Goal: Find specific page/section: Locate item on page

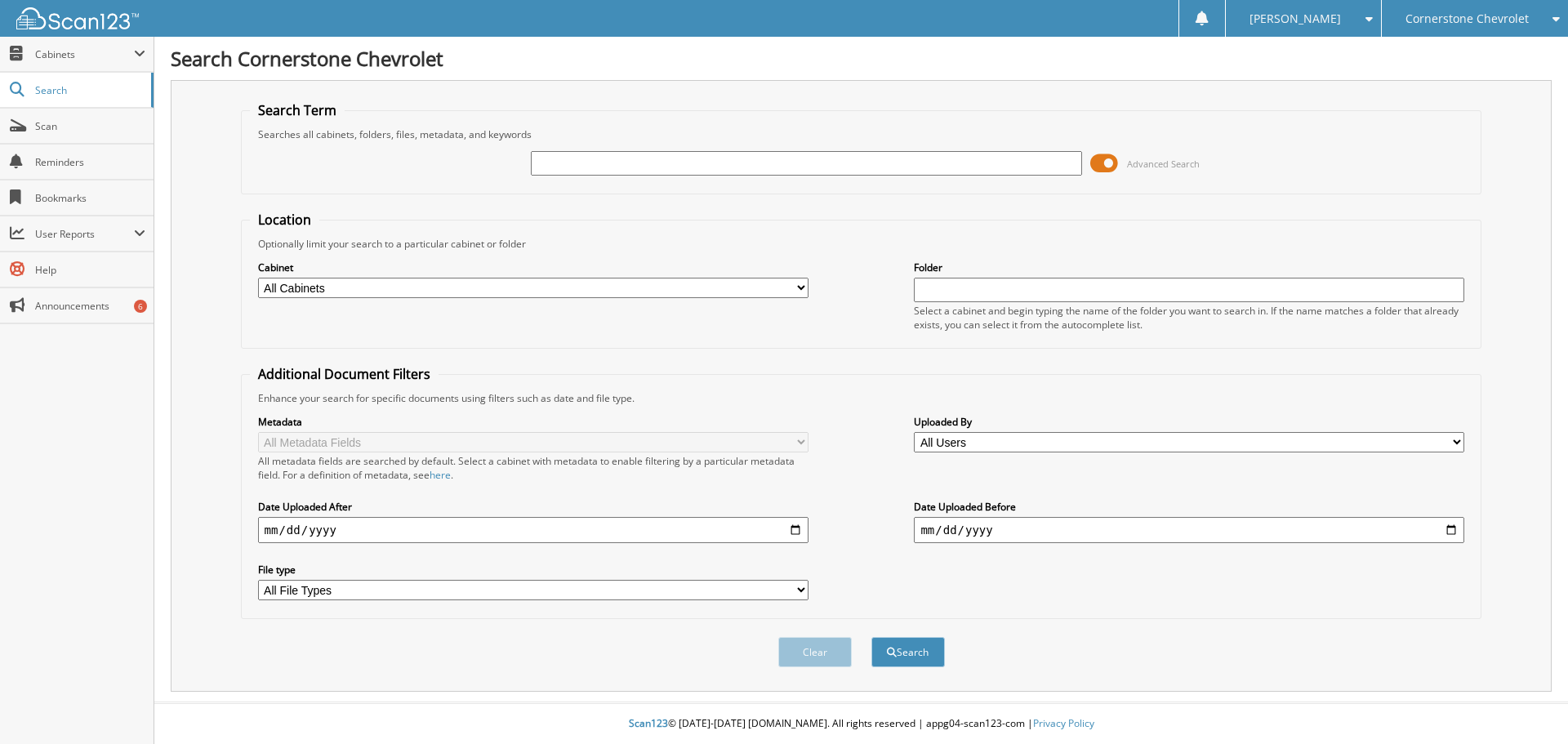
click at [716, 161] on input "text" at bounding box center [805, 163] width 551 height 24
type input "19248a"
click at [871, 637] on button "Search" at bounding box center [907, 651] width 73 height 31
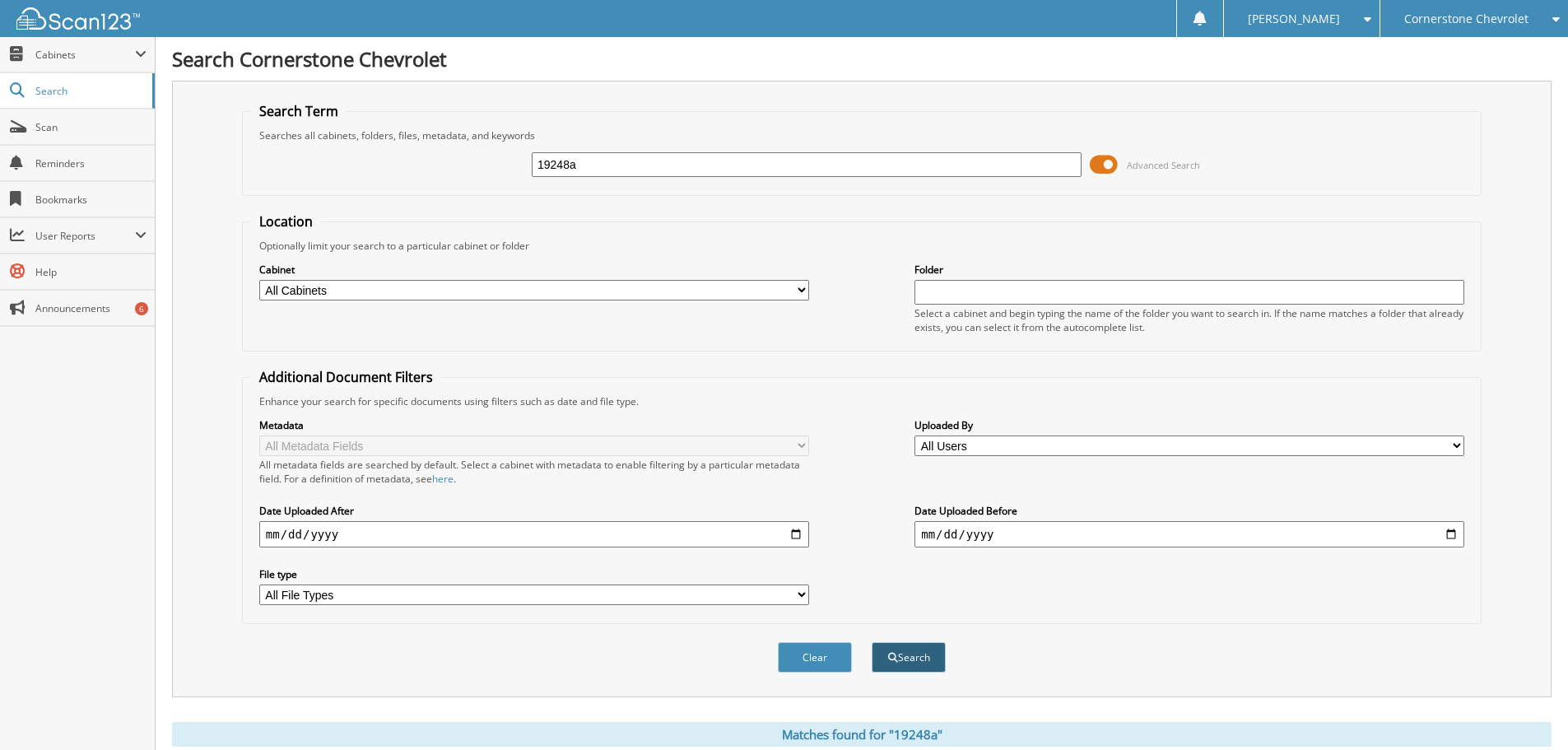
click at [905, 664] on button "Search" at bounding box center [908, 657] width 74 height 31
click at [906, 654] on button "Search" at bounding box center [908, 657] width 74 height 31
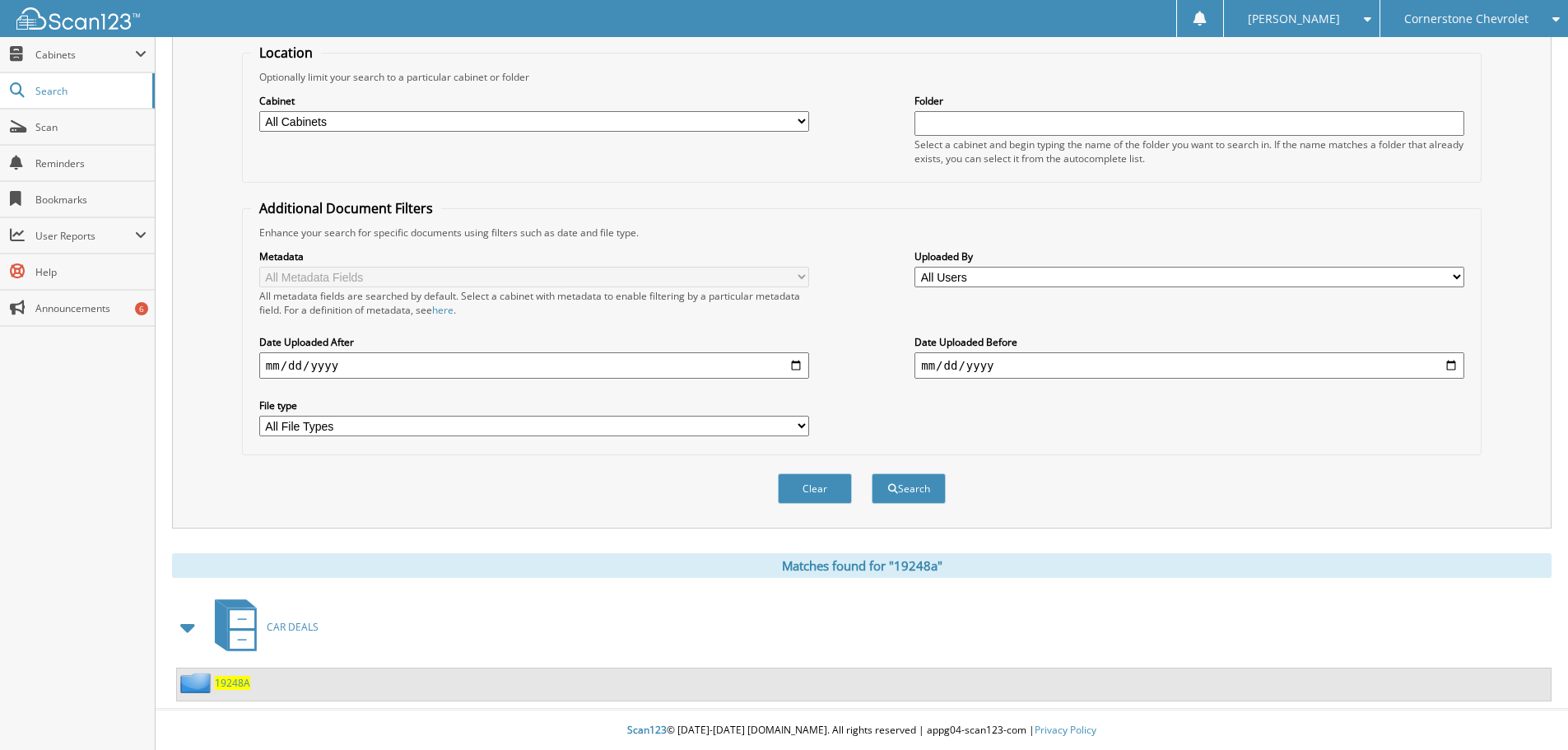
scroll to position [171, 0]
click at [237, 685] on span "19248A" at bounding box center [232, 681] width 35 height 14
